Goal: Information Seeking & Learning: Find specific fact

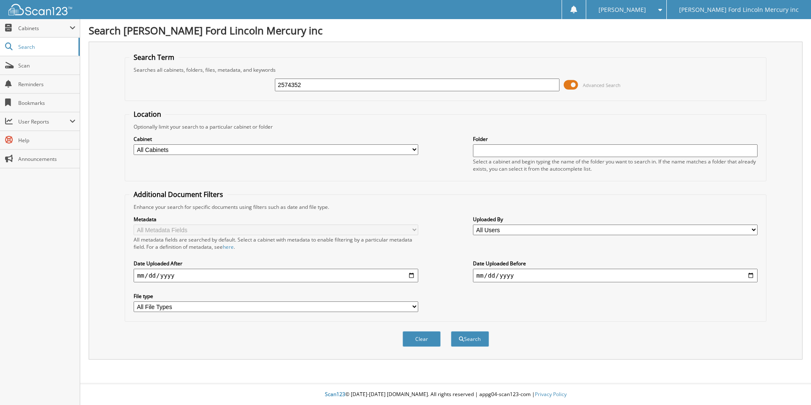
type input "2574352"
click at [451, 331] on button "Search" at bounding box center [470, 339] width 38 height 16
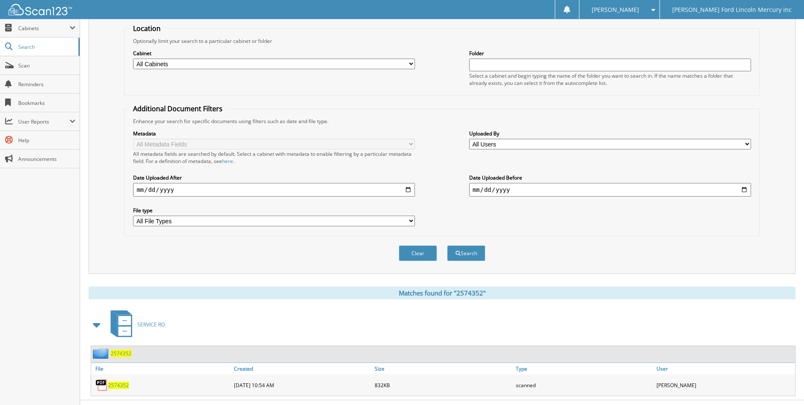
scroll to position [103, 0]
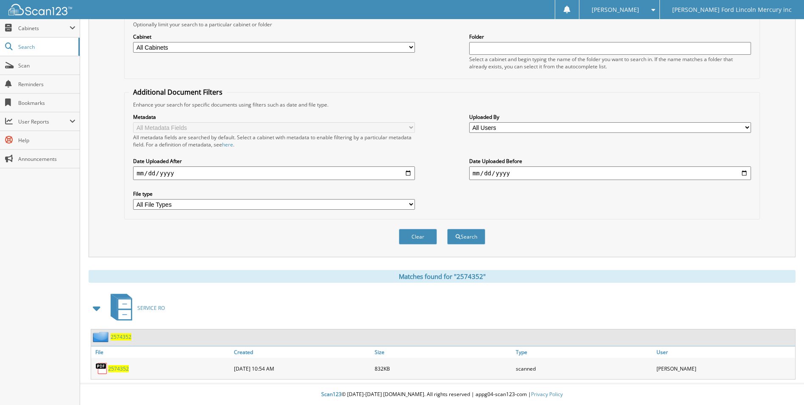
click at [120, 365] on span "2574352" at bounding box center [118, 368] width 21 height 7
